Goal: Find specific page/section: Find specific page/section

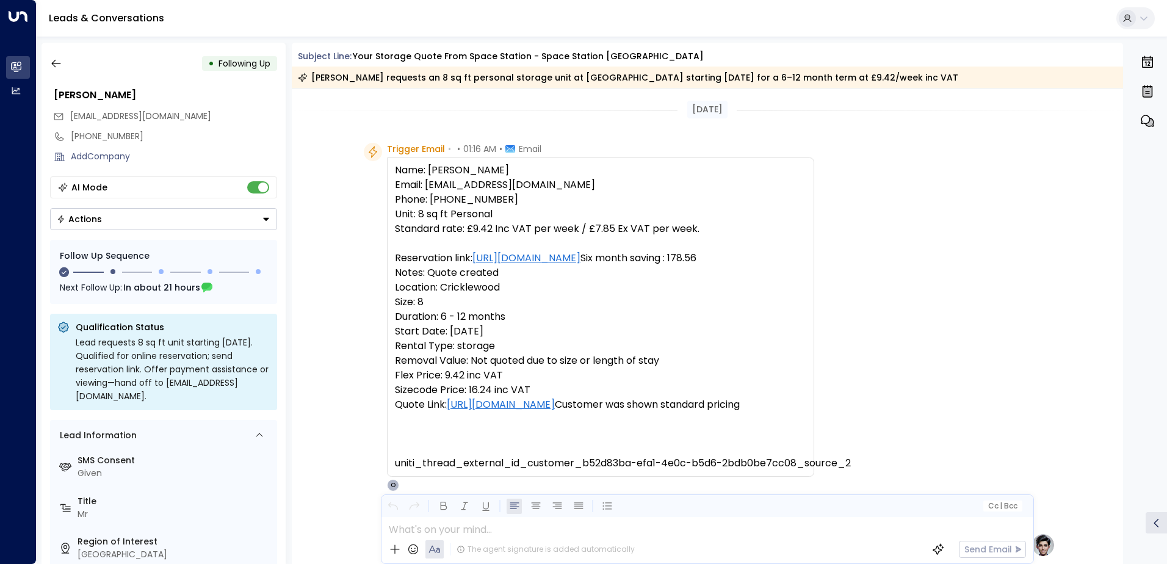
scroll to position [819, 0]
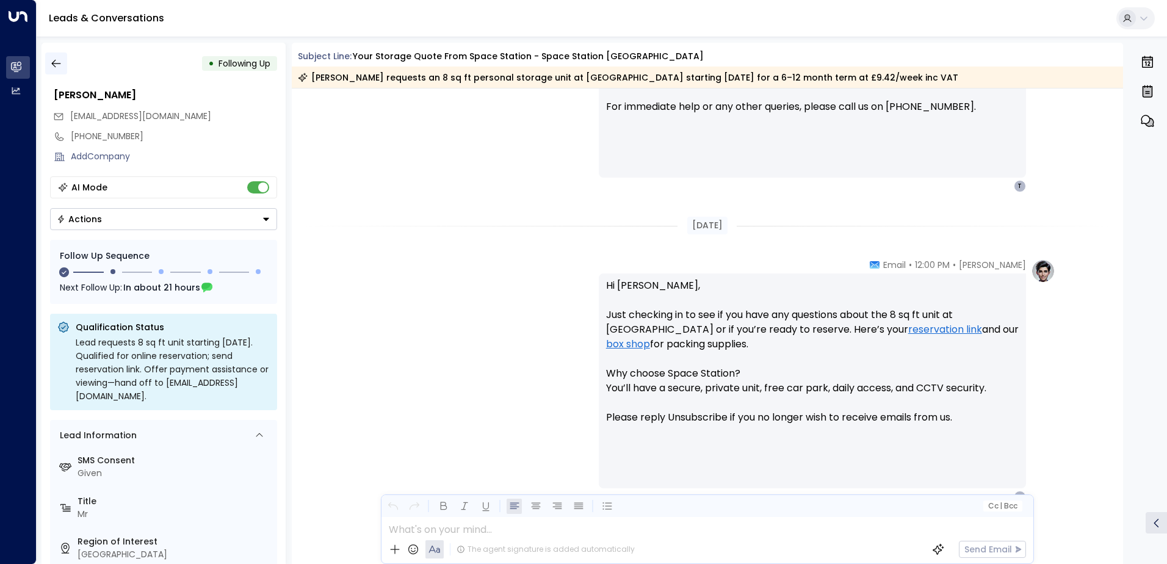
click at [55, 62] on icon "button" at bounding box center [56, 63] width 12 height 12
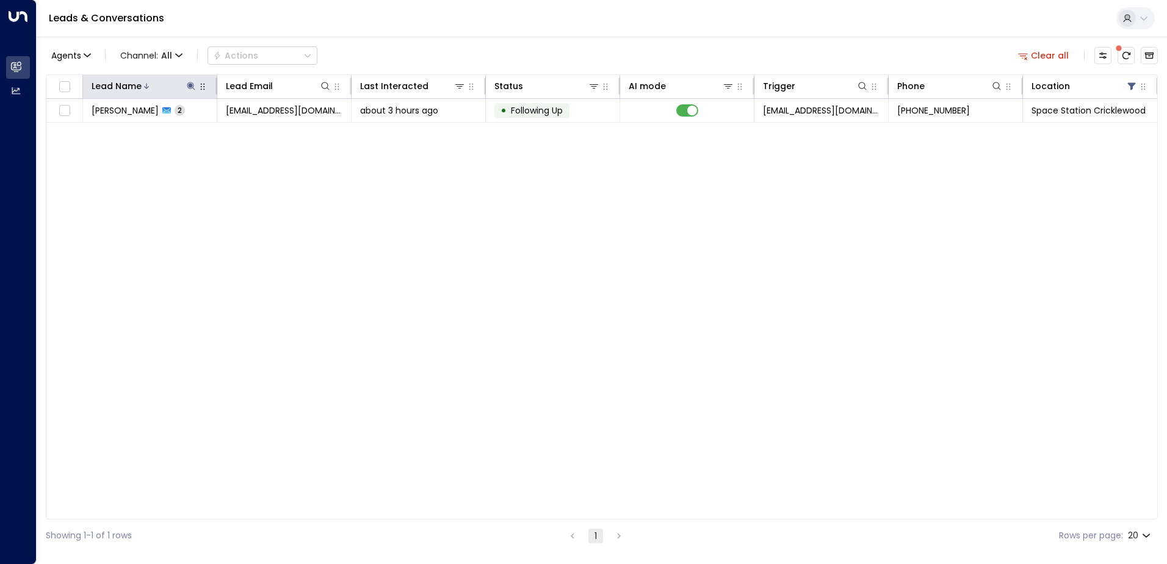
click at [187, 84] on icon at bounding box center [191, 86] width 10 height 10
click at [262, 131] on icon "button" at bounding box center [267, 131] width 10 height 10
click at [221, 134] on input "text" at bounding box center [191, 130] width 168 height 23
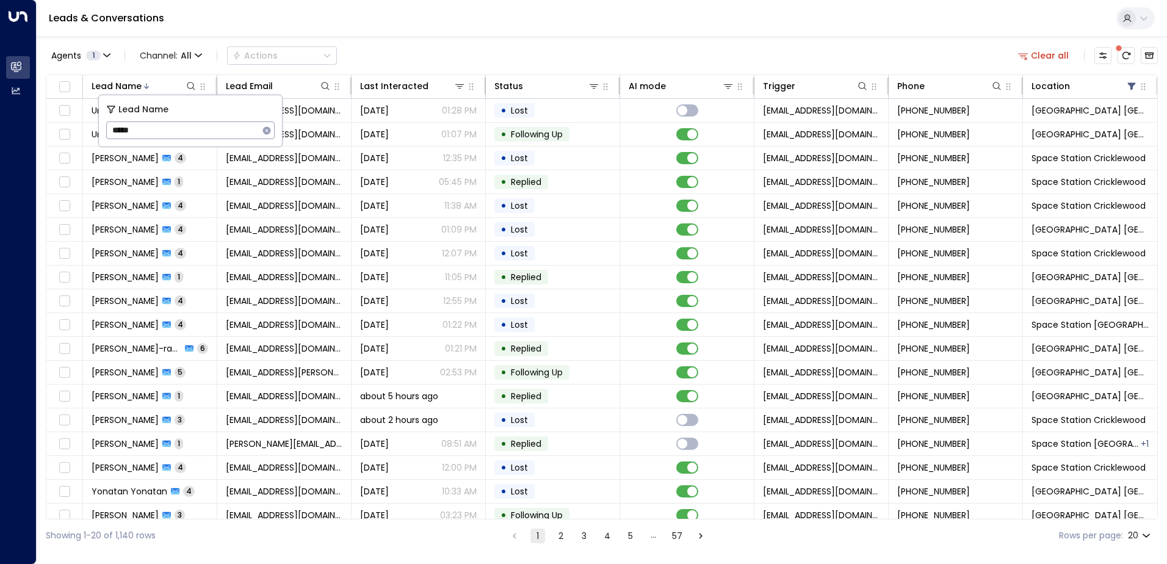
type input "*****"
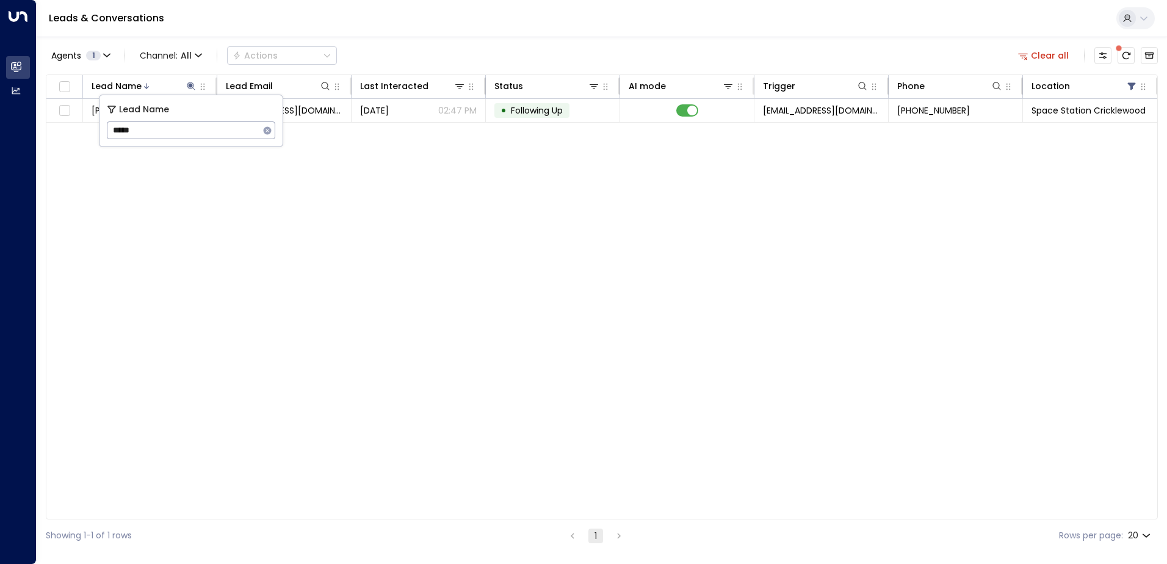
click at [570, 190] on div "Lead Name Lead Email Last Interacted Status AI mode Trigger Phone Location [PER…" at bounding box center [602, 296] width 1112 height 445
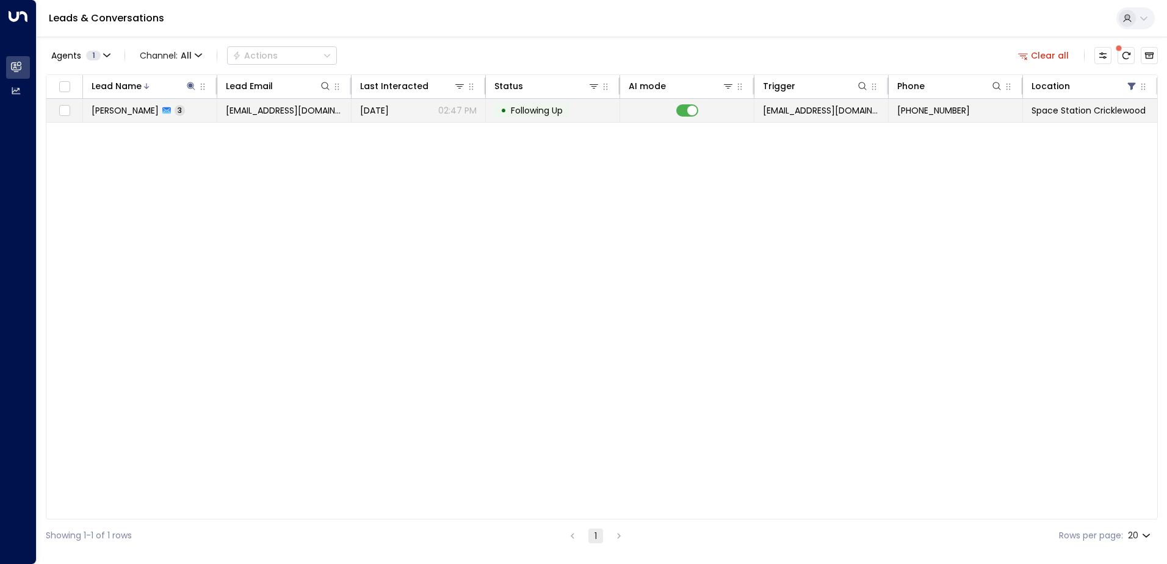
click at [162, 113] on icon at bounding box center [166, 110] width 9 height 9
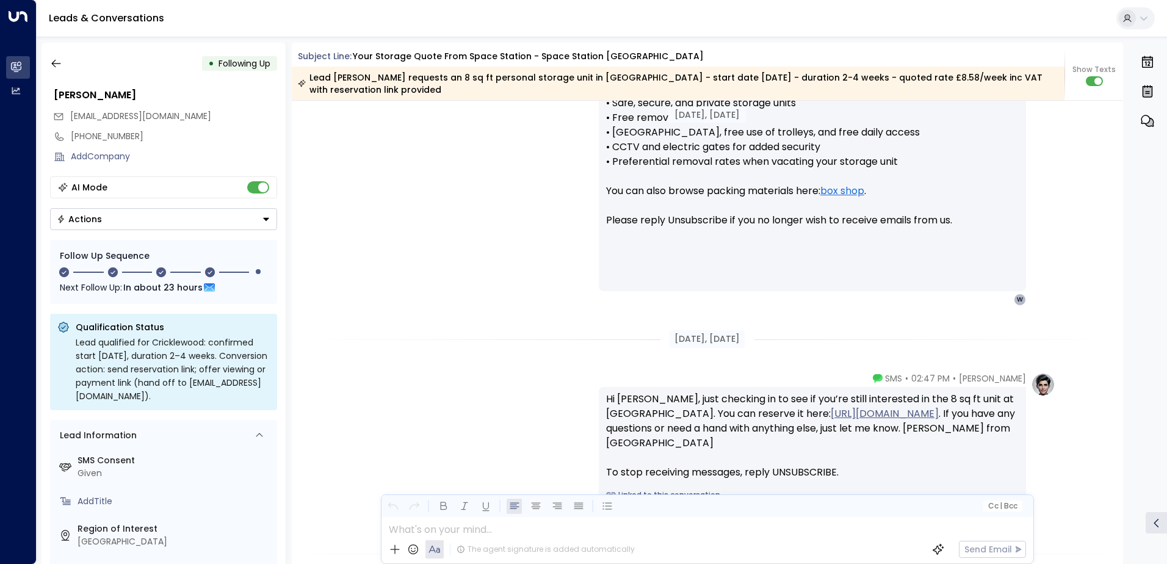
scroll to position [958, 0]
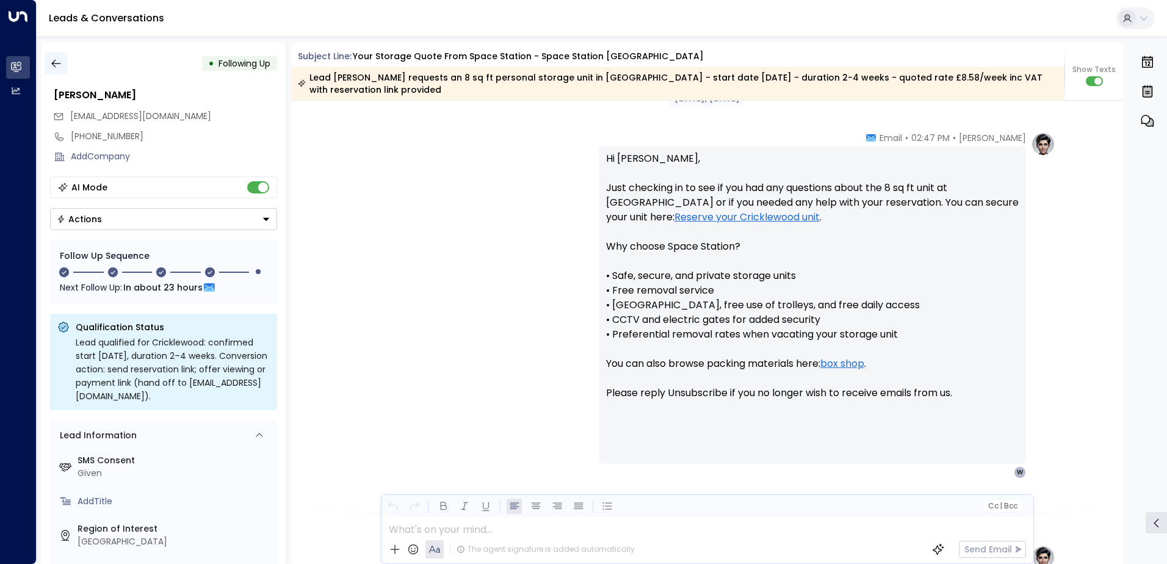
click at [54, 62] on icon "button" at bounding box center [56, 63] width 12 height 12
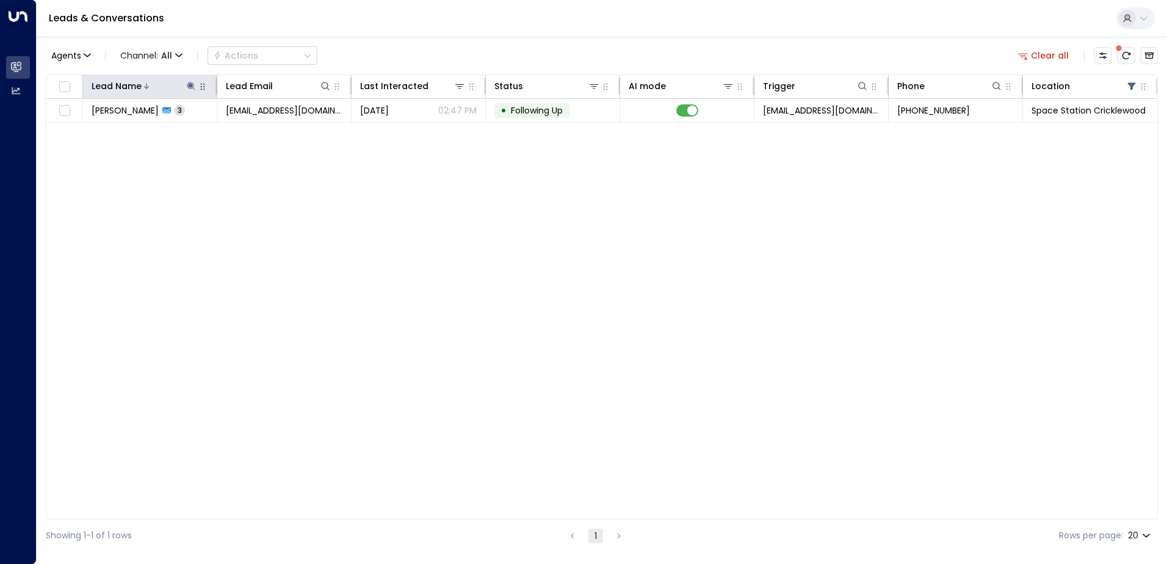
click at [190, 84] on icon at bounding box center [191, 86] width 8 height 8
click at [267, 131] on icon "button" at bounding box center [268, 130] width 8 height 8
click at [213, 131] on input "text" at bounding box center [191, 130] width 168 height 23
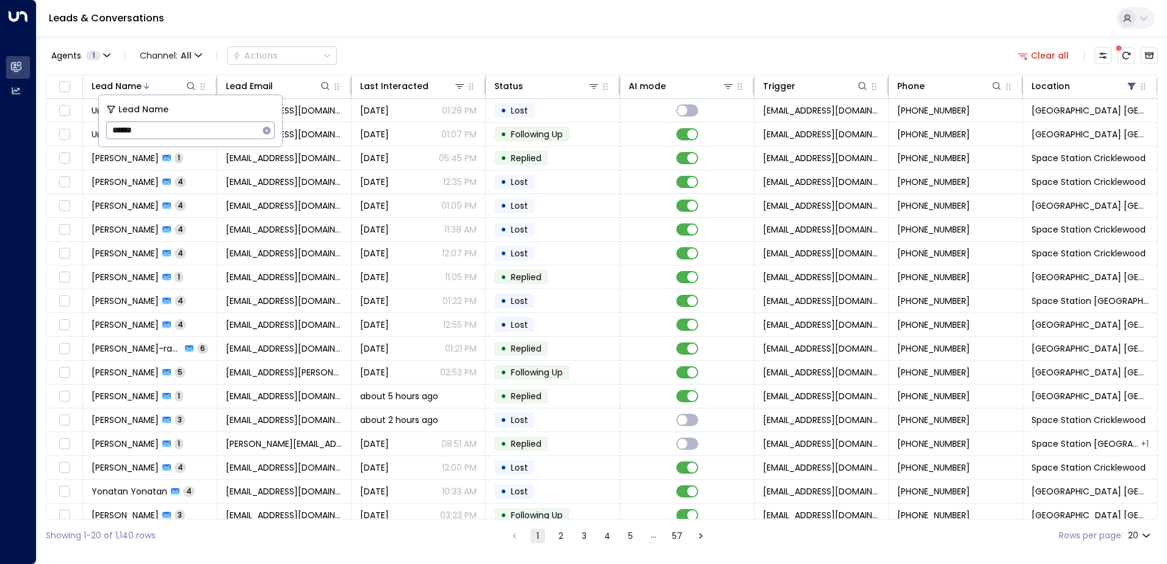
type input "*******"
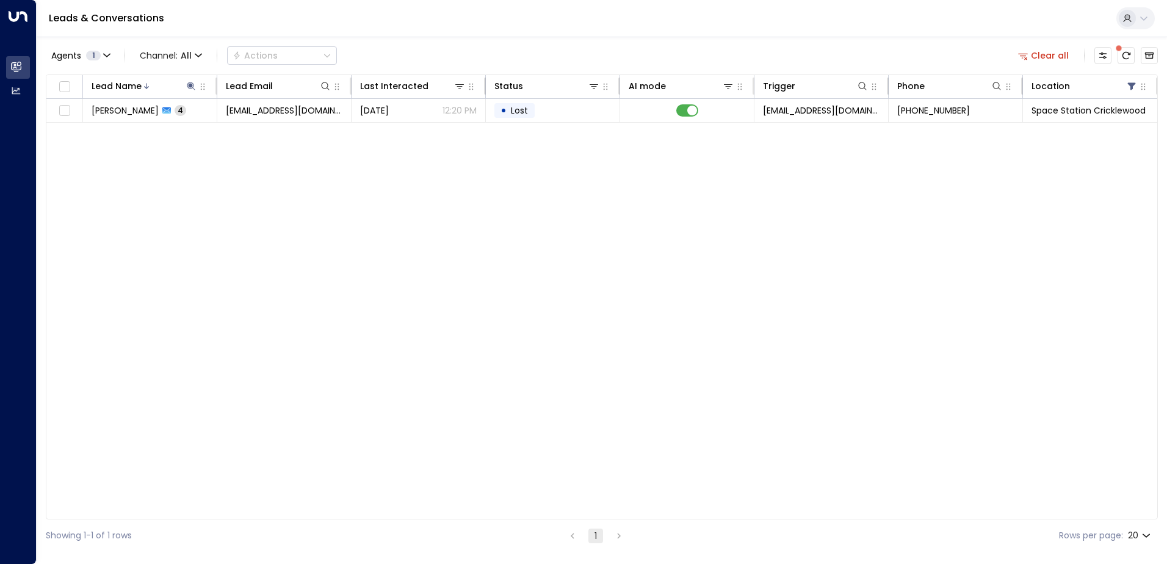
click at [462, 32] on div "Leads & Conversations" at bounding box center [602, 18] width 1130 height 37
